Goal: Use online tool/utility

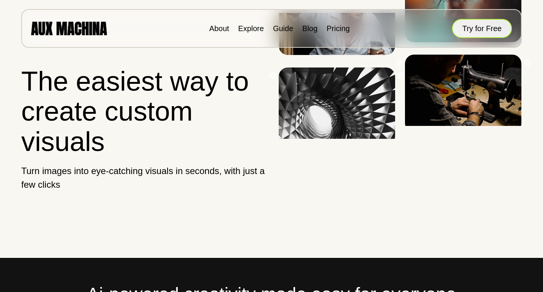
click at [465, 33] on button "Try for Free" at bounding box center [482, 28] width 60 height 19
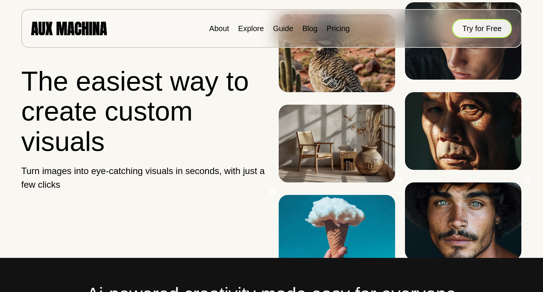
click at [479, 30] on button "Try for Free" at bounding box center [482, 28] width 60 height 19
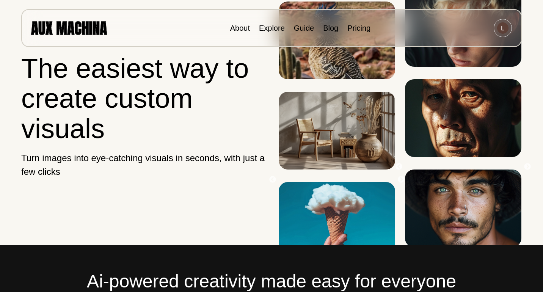
scroll to position [16, 0]
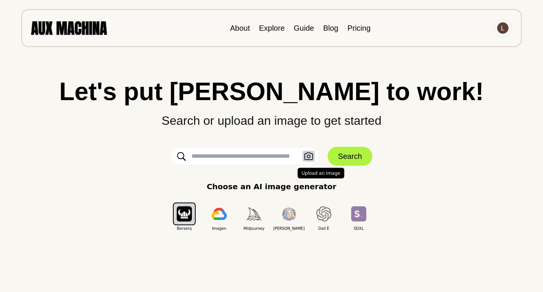
click at [309, 155] on icon "button" at bounding box center [308, 156] width 9 height 8
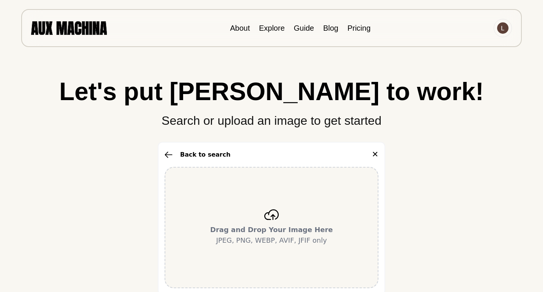
click at [286, 204] on div "Drag and Drop Your Image Here JPEG, PNG, WEBP, AVIF, JFIF only" at bounding box center [271, 227] width 214 height 121
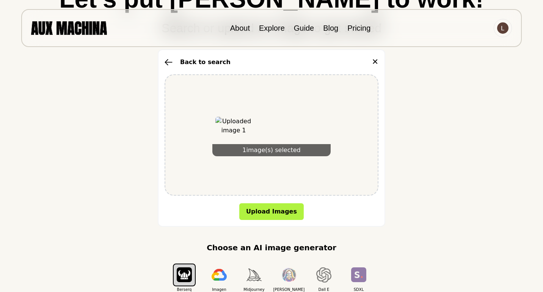
scroll to position [93, 0]
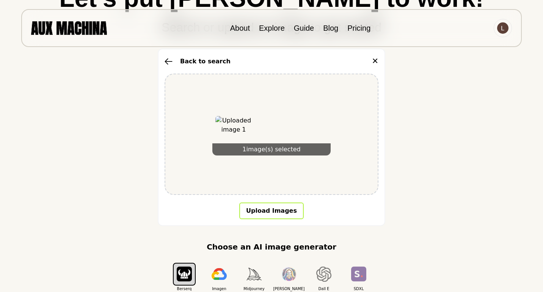
click at [286, 214] on button "Upload Images" at bounding box center [271, 210] width 64 height 17
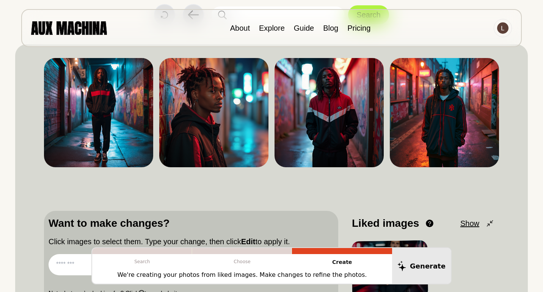
scroll to position [0, 0]
